Goal: Communication & Community: Ask a question

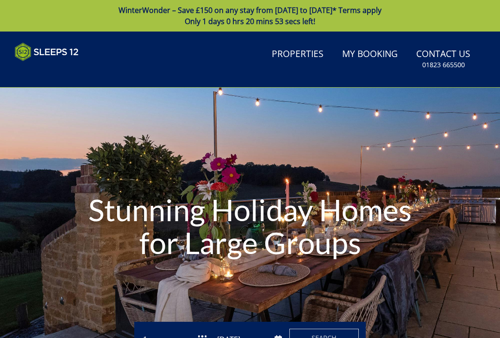
click at [369, 59] on link "My Booking" at bounding box center [370, 54] width 63 height 21
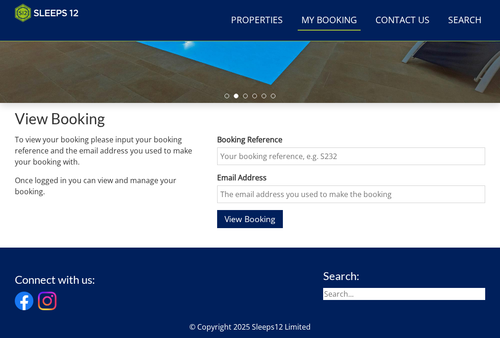
scroll to position [252, 0]
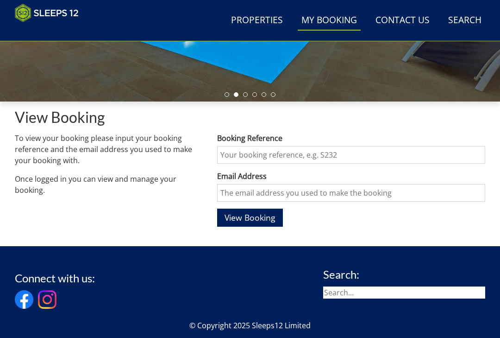
click at [272, 150] on input "Booking Reference" at bounding box center [351, 155] width 268 height 18
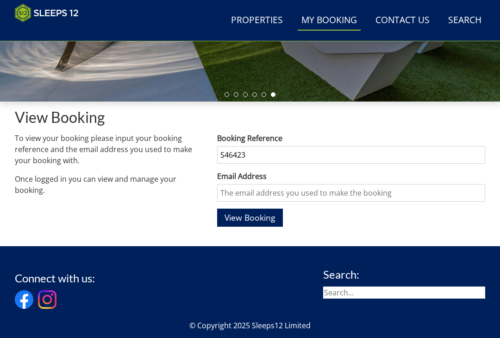
type input "S46423"
click at [316, 195] on input "Email Address" at bounding box center [351, 193] width 268 height 18
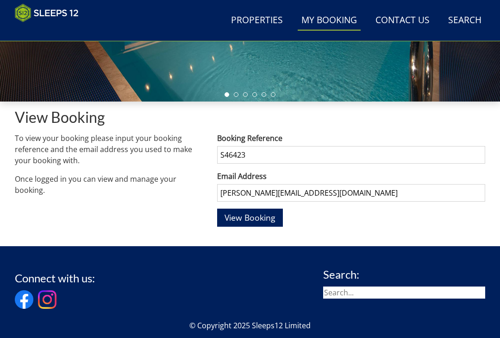
type input "[PERSON_NAME][EMAIL_ADDRESS][DOMAIN_NAME]"
click at [250, 217] on button "View Booking" at bounding box center [250, 218] width 66 height 18
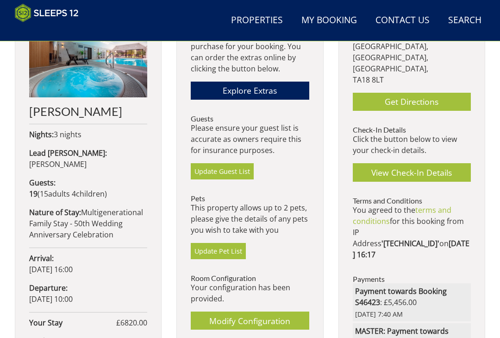
scroll to position [370, 0]
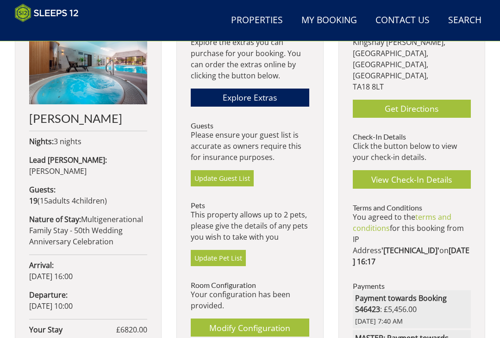
click at [420, 170] on link "View Check-In Details" at bounding box center [412, 179] width 118 height 18
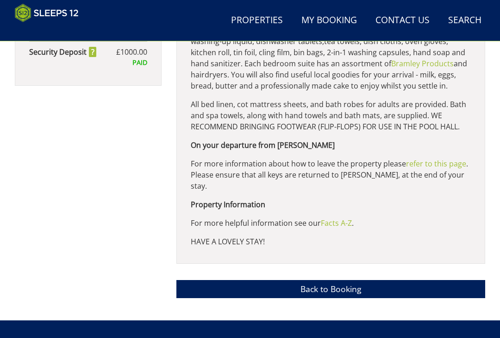
scroll to position [724, 0]
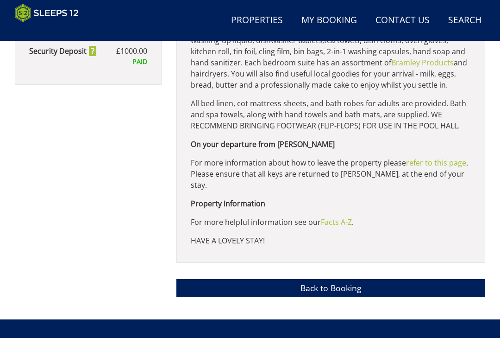
click at [419, 290] on link "Back to Booking" at bounding box center [331, 288] width 309 height 18
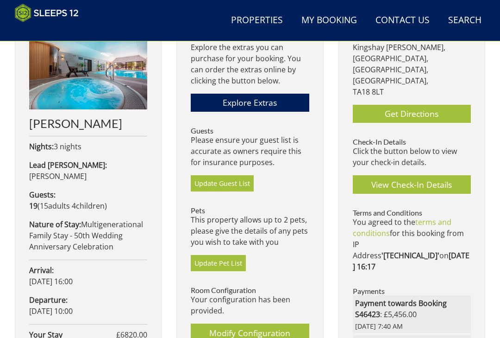
scroll to position [365, 0]
click at [225, 181] on link "Update Guest List" at bounding box center [222, 183] width 63 height 16
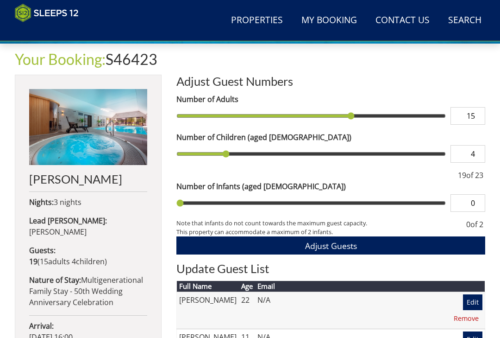
scroll to position [292, 0]
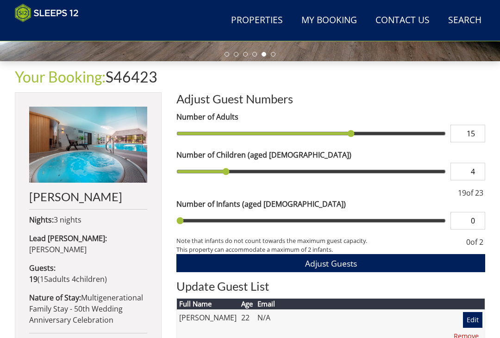
click at [481, 132] on input "15" at bounding box center [468, 134] width 35 height 18
type input "16"
click at [348, 258] on span "Adjust Guests" at bounding box center [331, 263] width 52 height 11
type input "16"
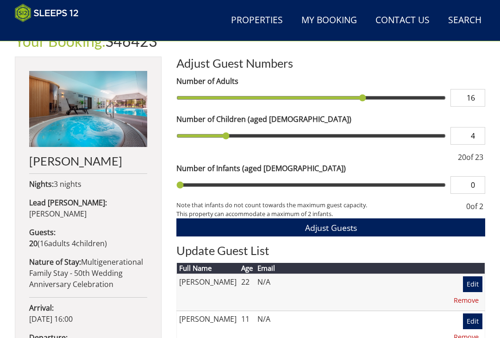
scroll to position [323, 0]
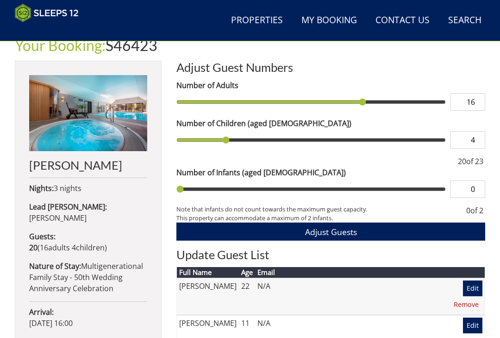
click at [328, 20] on link "My Booking" at bounding box center [329, 20] width 63 height 21
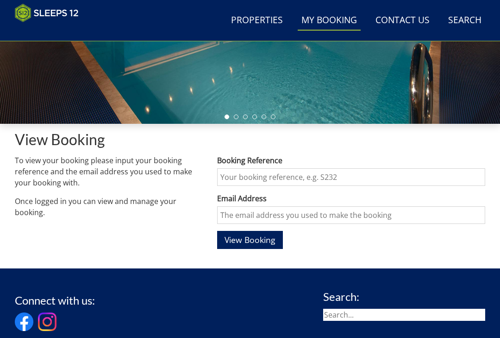
scroll to position [232, 0]
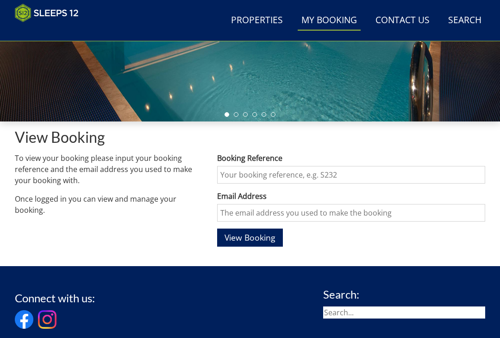
click at [278, 174] on input "Booking Reference" at bounding box center [351, 175] width 268 height 18
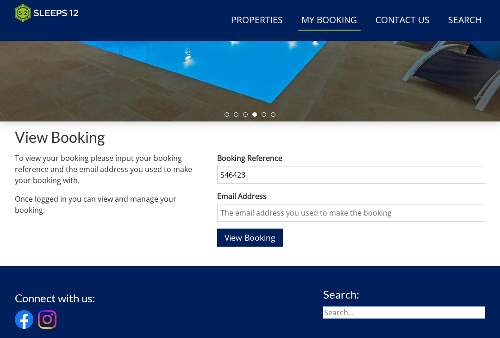
type input "S46423"
click at [269, 217] on input "Email Address" at bounding box center [351, 213] width 268 height 18
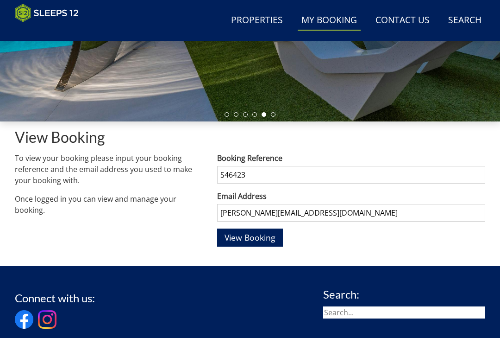
type input "[PERSON_NAME][EMAIL_ADDRESS][DOMAIN_NAME]"
click at [254, 237] on span "View Booking" at bounding box center [250, 237] width 51 height 11
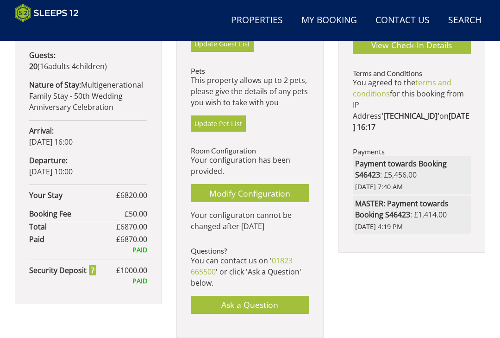
scroll to position [504, 0]
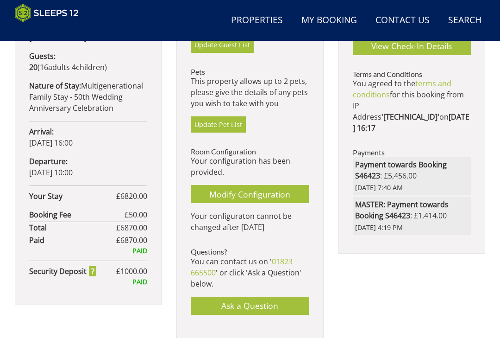
click at [254, 193] on link "Modify Configuration" at bounding box center [250, 194] width 118 height 18
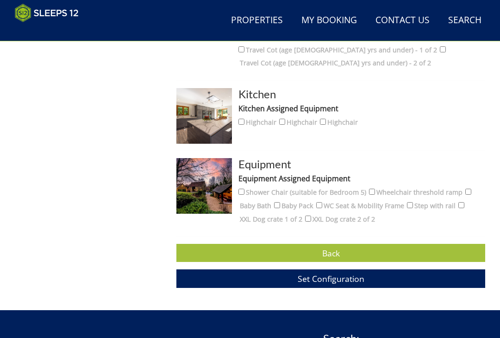
scroll to position [1413, 0]
click at [440, 244] on link "Back" at bounding box center [331, 253] width 309 height 18
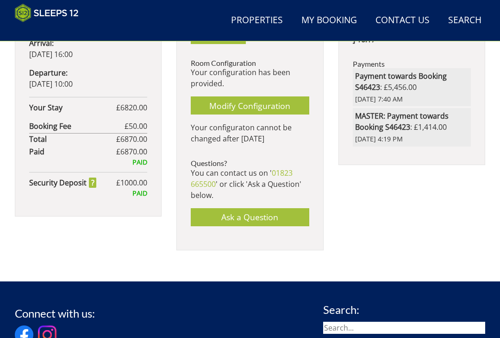
scroll to position [592, 0]
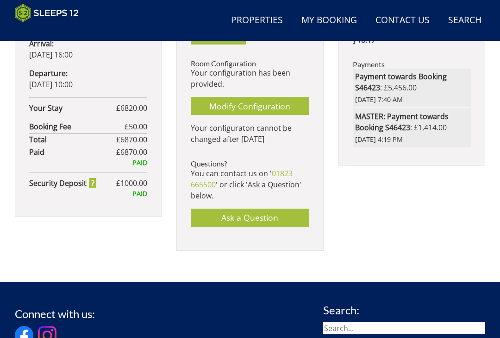
click at [253, 226] on link "Ask a Question" at bounding box center [250, 218] width 118 height 18
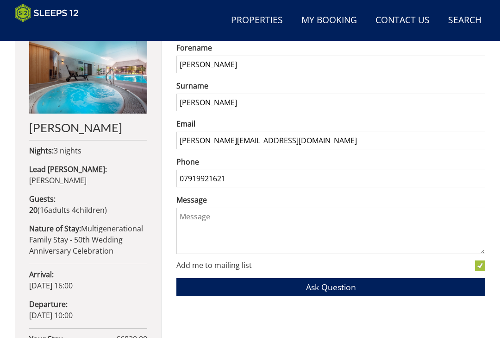
scroll to position [361, 0]
click at [196, 219] on textarea "Message" at bounding box center [331, 231] width 309 height 46
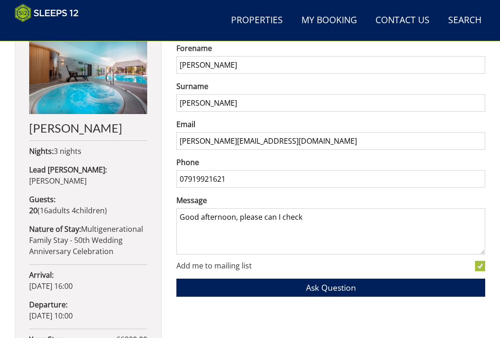
click at [279, 220] on textarea "Good afternoon, please can I check" at bounding box center [331, 231] width 309 height 46
click at [323, 218] on textarea "Good afternoon, please can I check" at bounding box center [331, 231] width 309 height 46
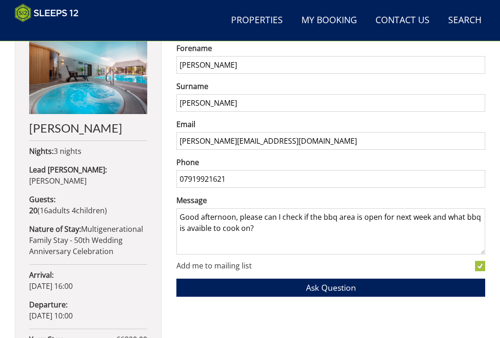
click at [201, 229] on textarea "Good afternoon, please can I check if the bbq area is open for next week and wh…" at bounding box center [331, 231] width 309 height 46
click at [277, 229] on textarea "Good afternoon, please can I check if the bbq area is open for next week and wh…" at bounding box center [331, 231] width 309 height 46
type textarea "Good afternoon, please can I check if the bbq area is open for next week and wh…"
click at [341, 288] on span "Ask Question" at bounding box center [331, 287] width 50 height 11
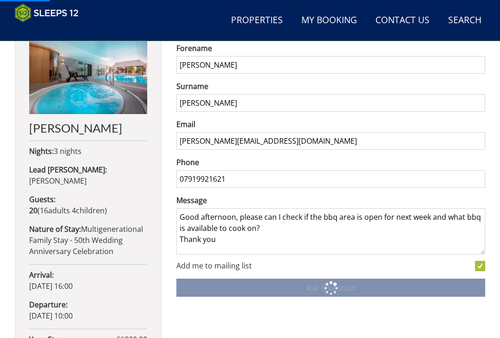
scroll to position [0, 0]
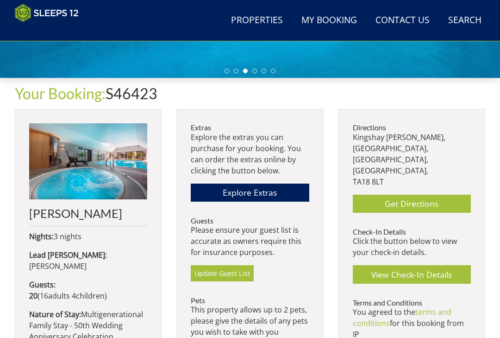
scroll to position [275, 0]
